Goal: Information Seeking & Learning: Learn about a topic

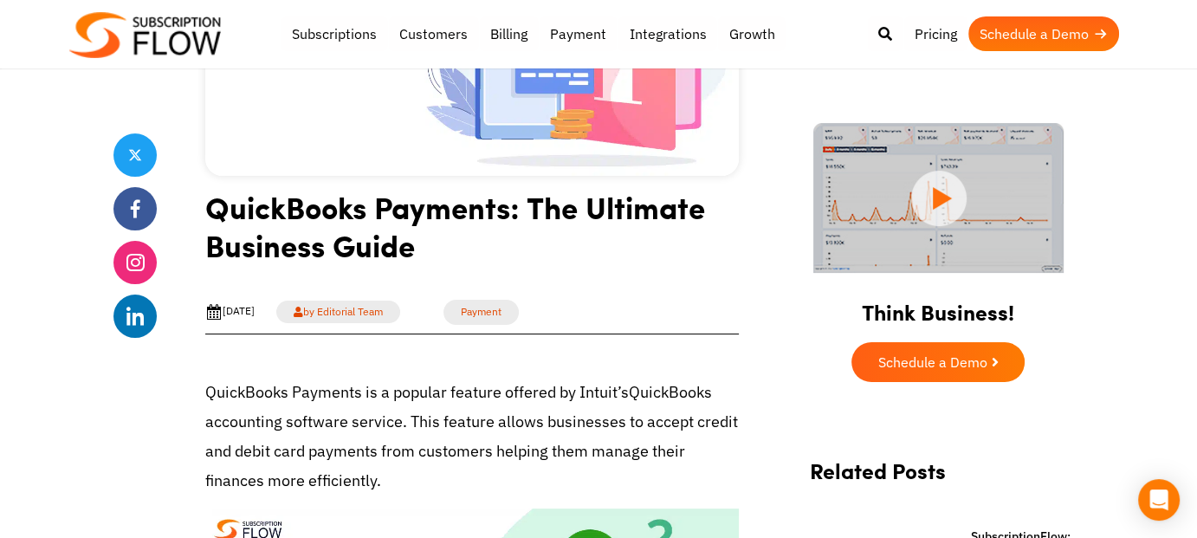
scroll to position [433, 0]
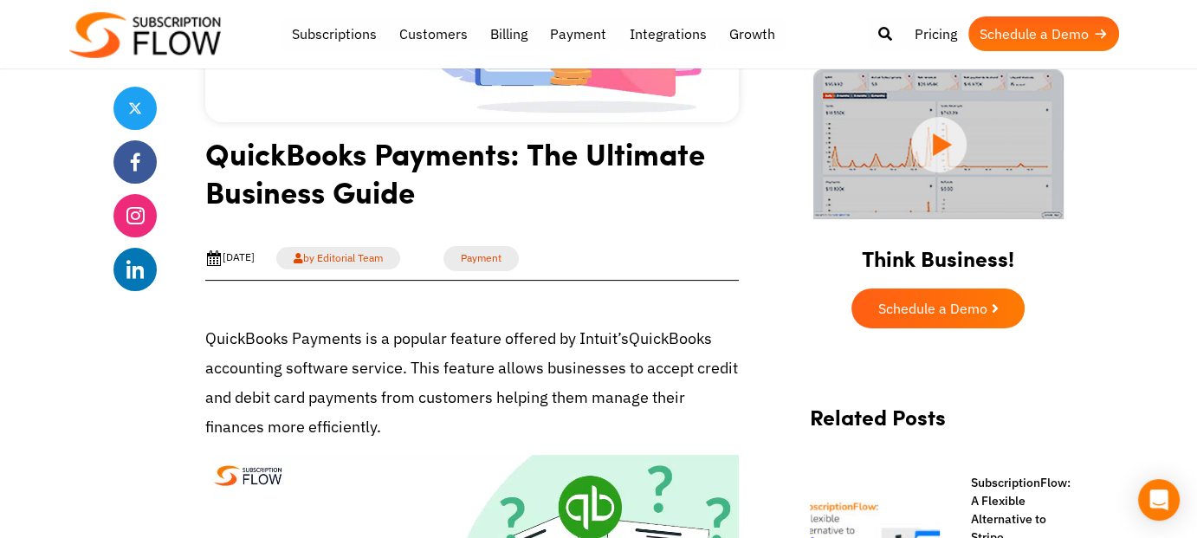
click at [416, 169] on h1 "QuickBooks Payments: The Ultimate Business Guide" at bounding box center [472, 178] width 534 height 89
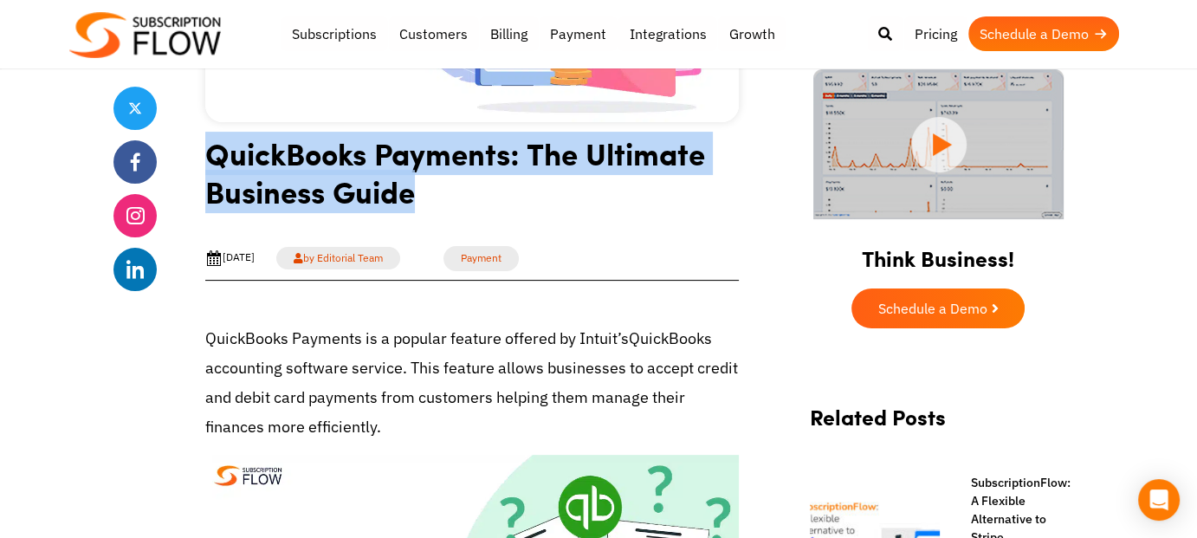
copy article "QuickBooks Payments: The Ultimate Business Guide"
